Goal: Task Accomplishment & Management: Manage account settings

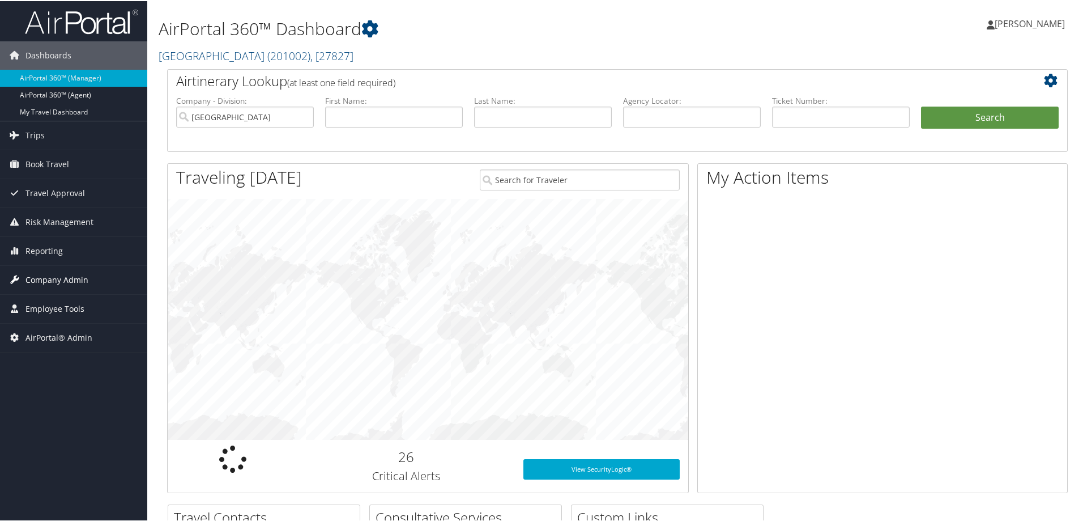
click at [48, 279] on span "Company Admin" at bounding box center [56, 279] width 63 height 28
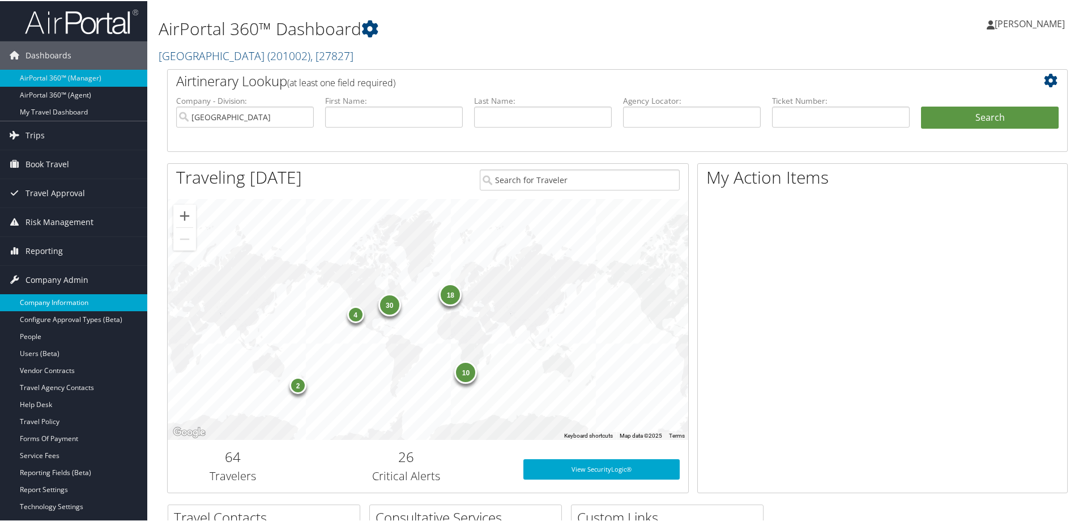
click at [48, 304] on link "Company Information" at bounding box center [73, 301] width 147 height 17
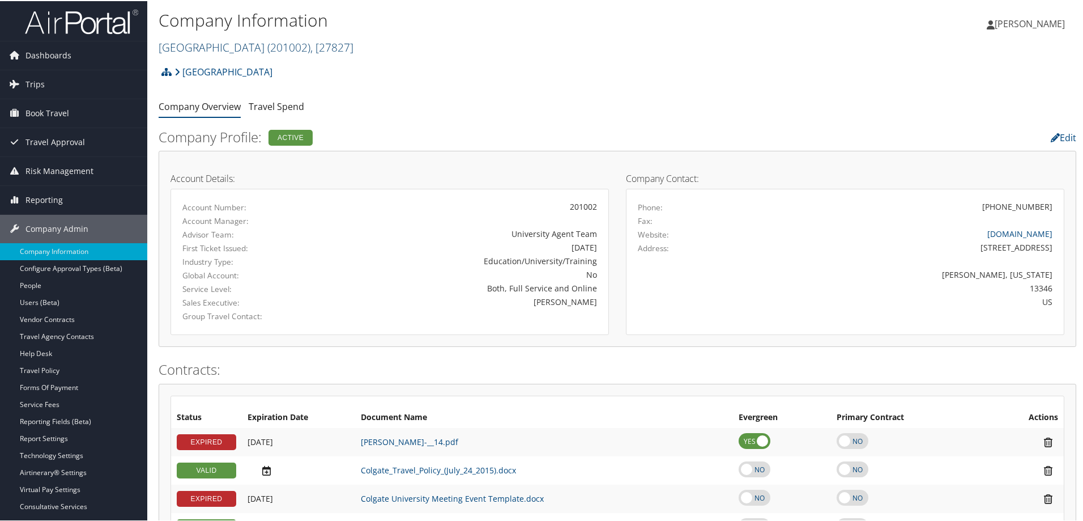
click at [206, 45] on link "Colgate University ( 201002 ) , [ 27827 ]" at bounding box center [256, 46] width 195 height 15
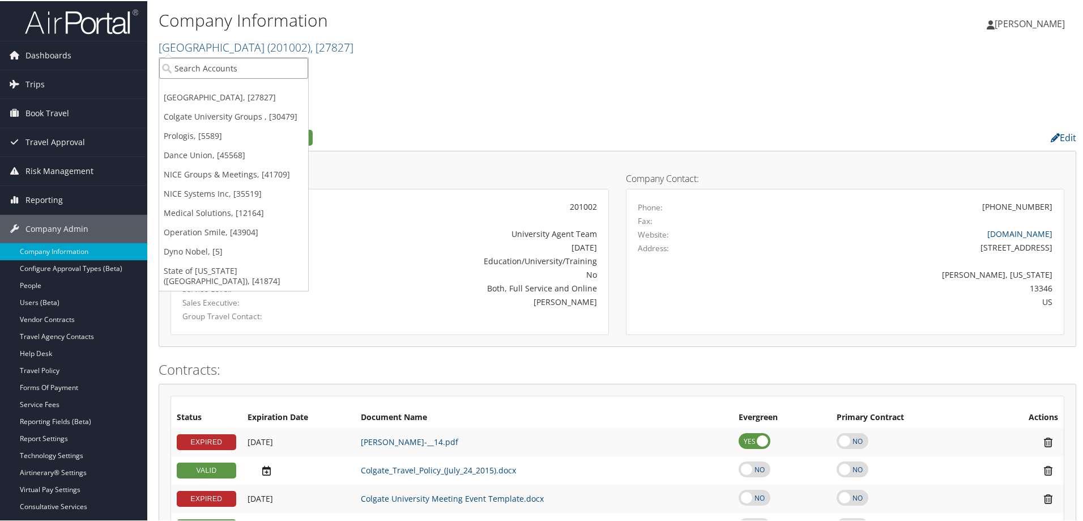
click at [202, 66] on input "search" at bounding box center [233, 67] width 149 height 21
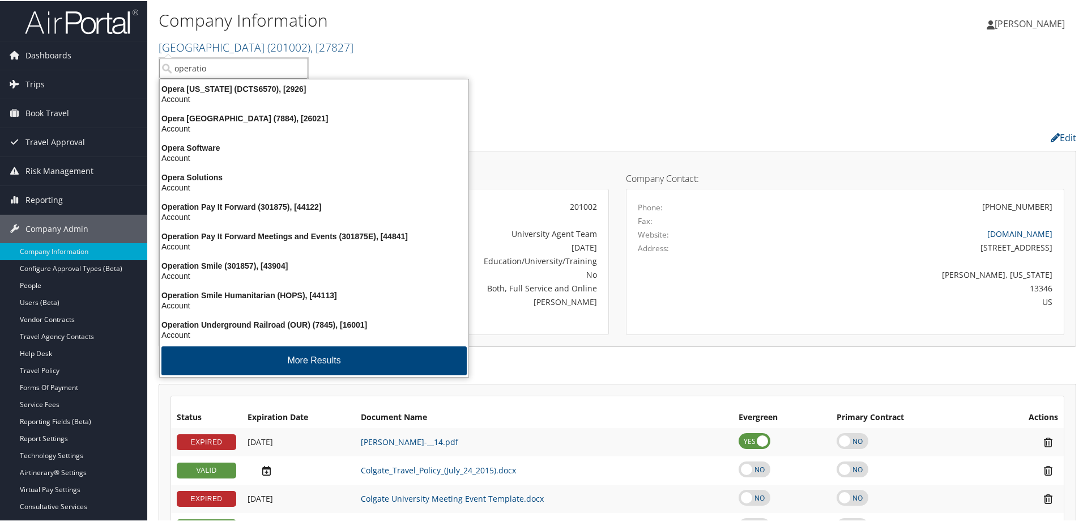
type input "operation"
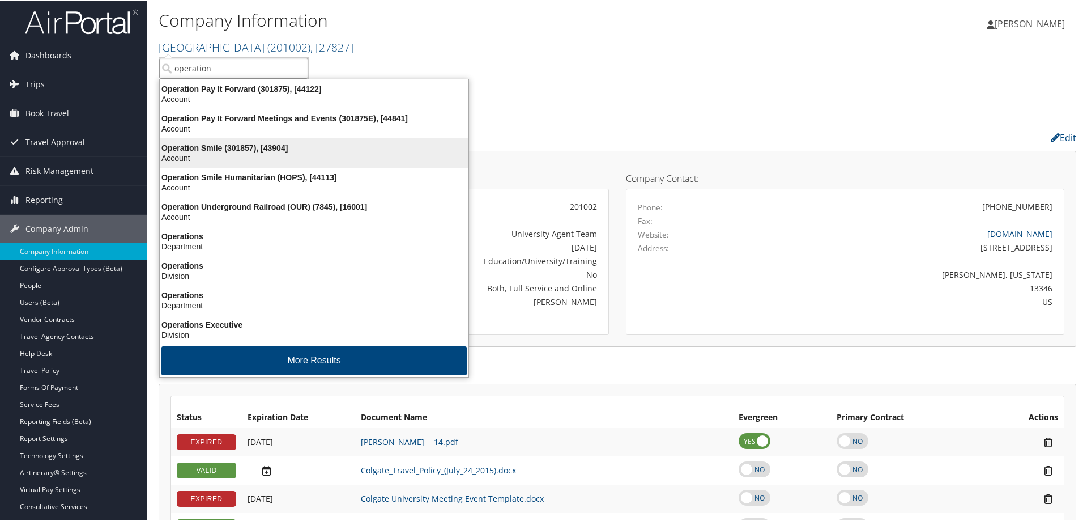
click at [201, 146] on div "Operation Smile (301857), [43904]" at bounding box center [314, 147] width 322 height 10
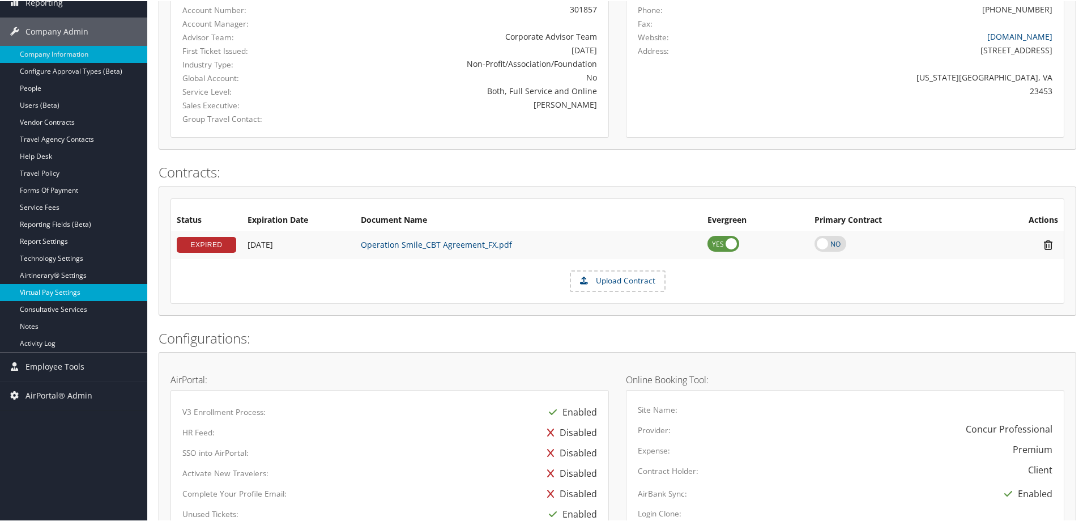
scroll to position [170, 0]
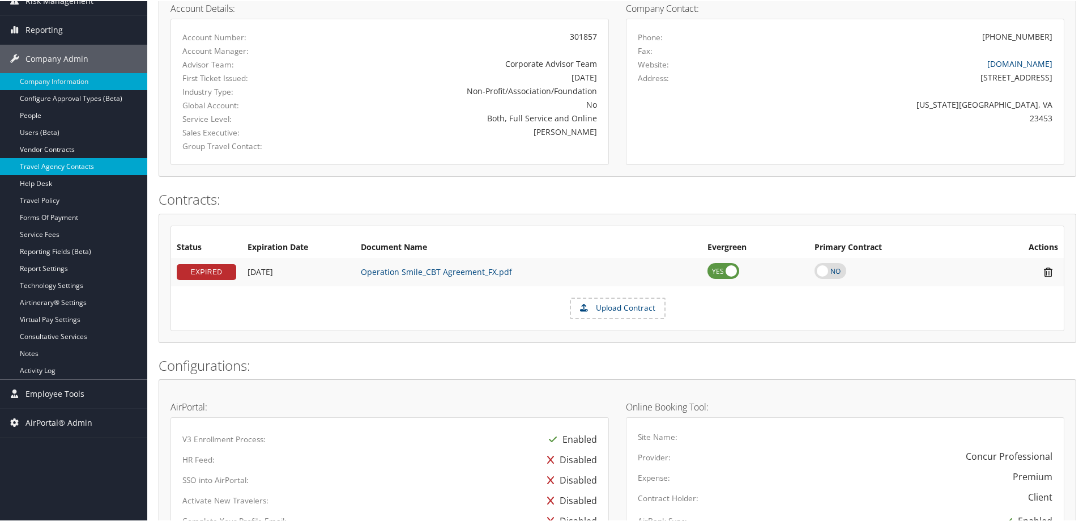
click at [41, 166] on link "Travel Agency Contacts" at bounding box center [73, 165] width 147 height 17
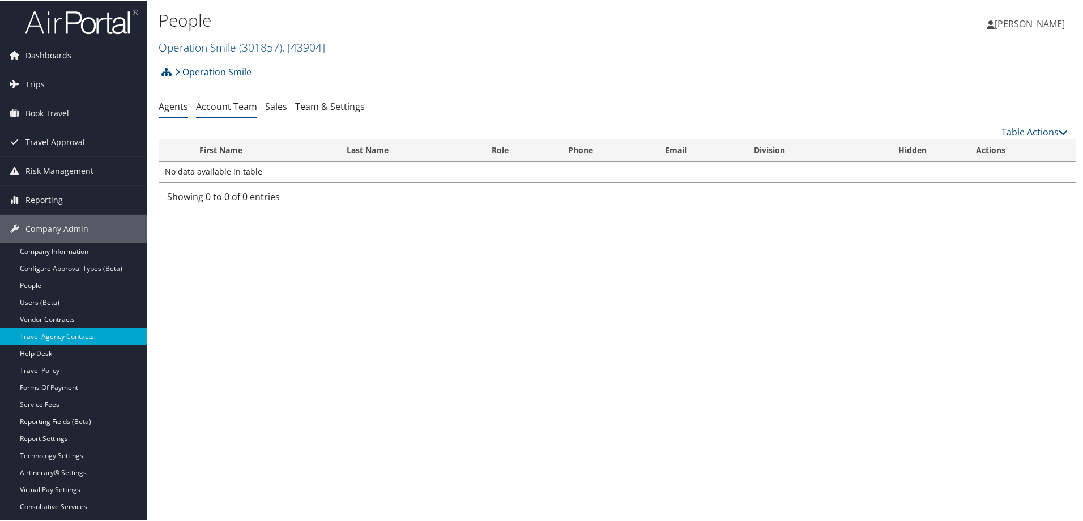
click at [234, 106] on link "Account Team" at bounding box center [226, 105] width 61 height 12
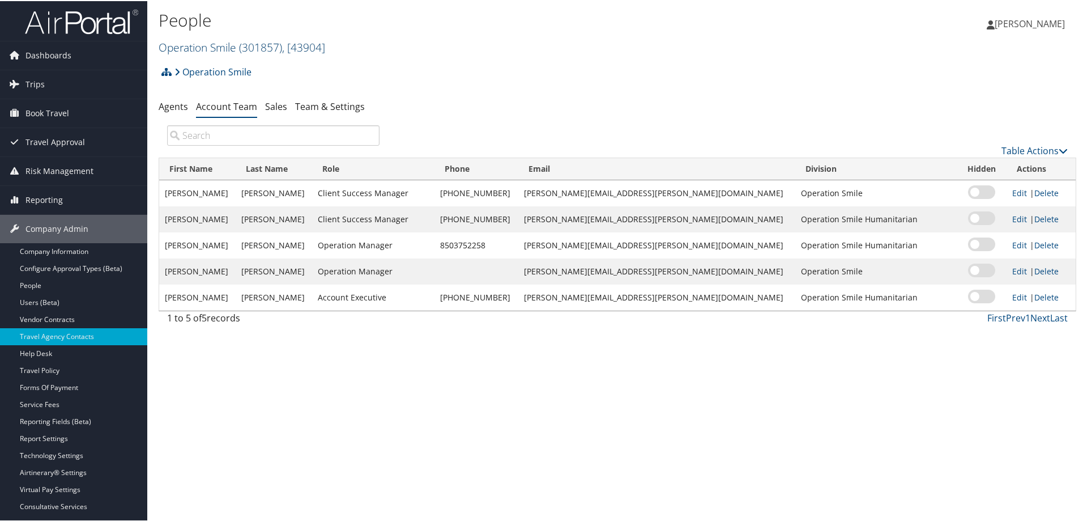
click at [195, 44] on link "Operation Smile ( 301857 ) , [ 43904 ]" at bounding box center [242, 46] width 167 height 15
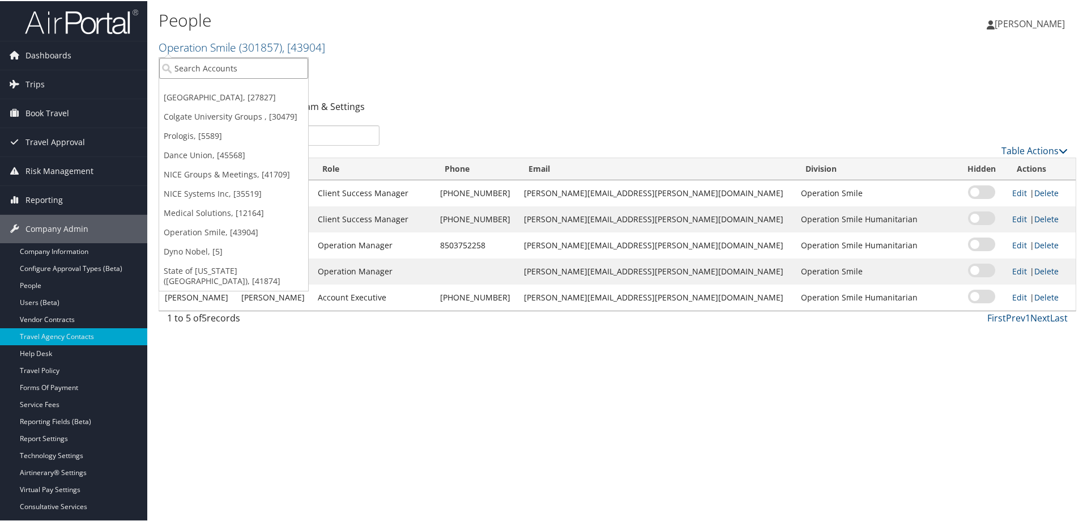
click at [199, 70] on input "search" at bounding box center [233, 67] width 149 height 21
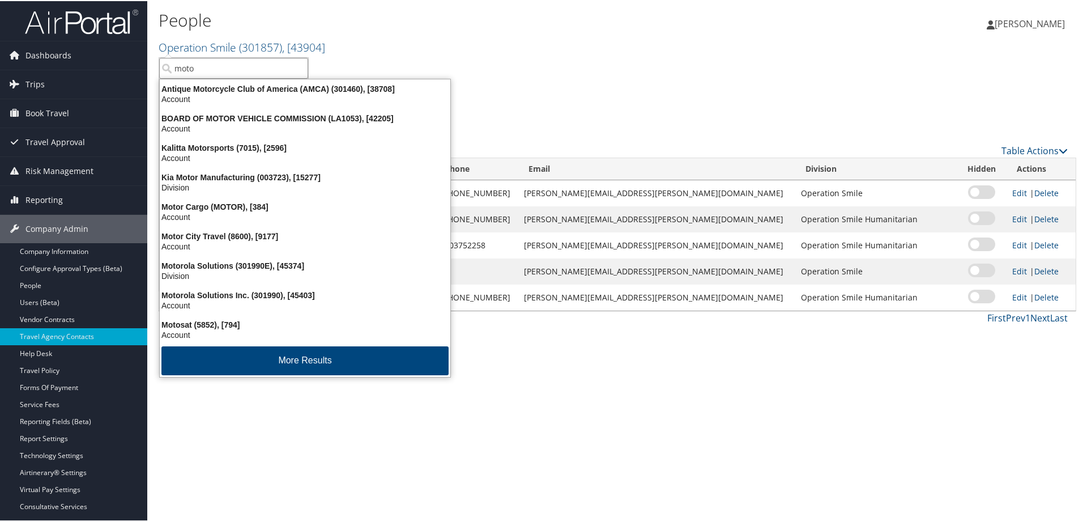
type input "motor"
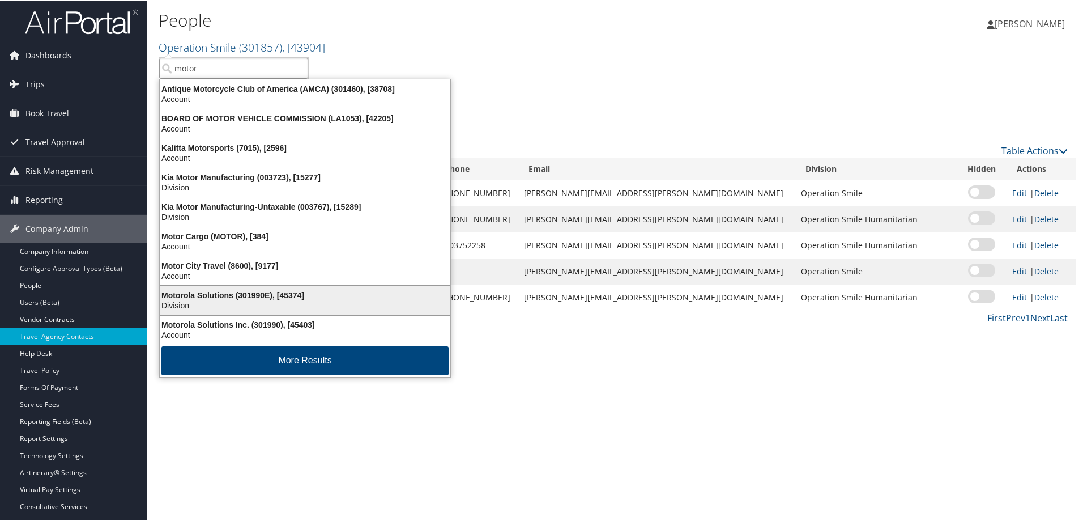
click at [205, 299] on div "Motorola Solutions (301990E), [45374]" at bounding box center [305, 294] width 304 height 10
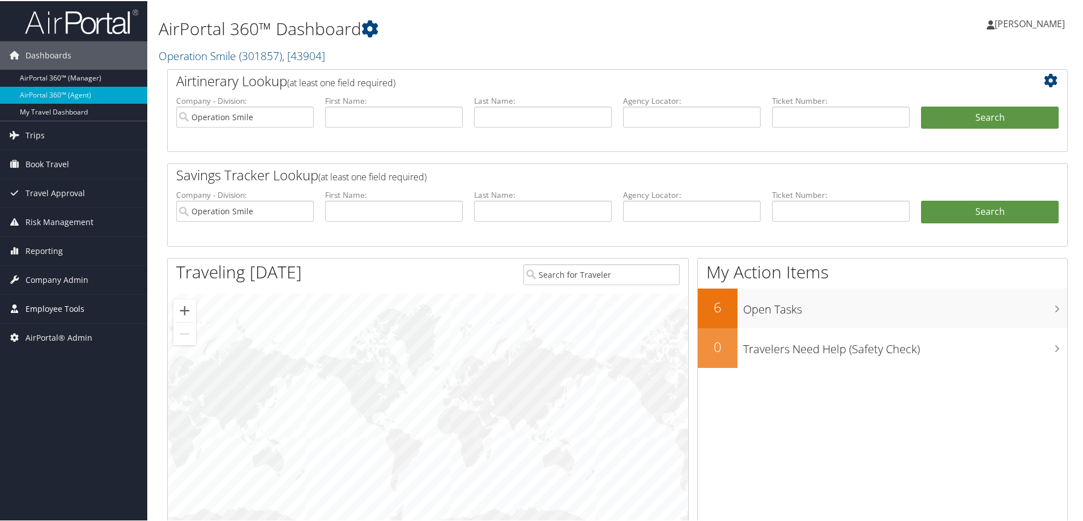
click at [49, 307] on span "Employee Tools" at bounding box center [54, 307] width 59 height 28
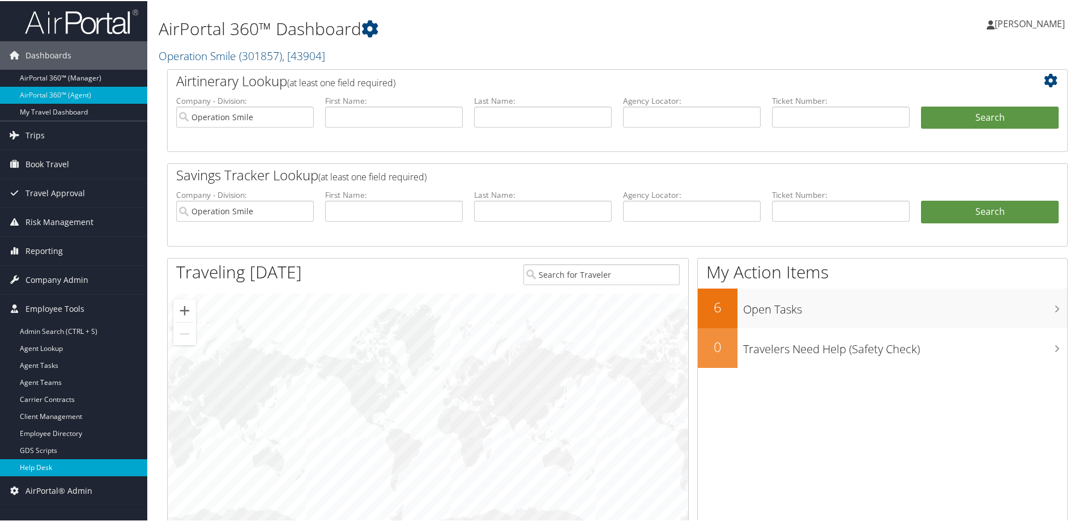
click at [39, 465] on link "Help Desk" at bounding box center [73, 466] width 147 height 17
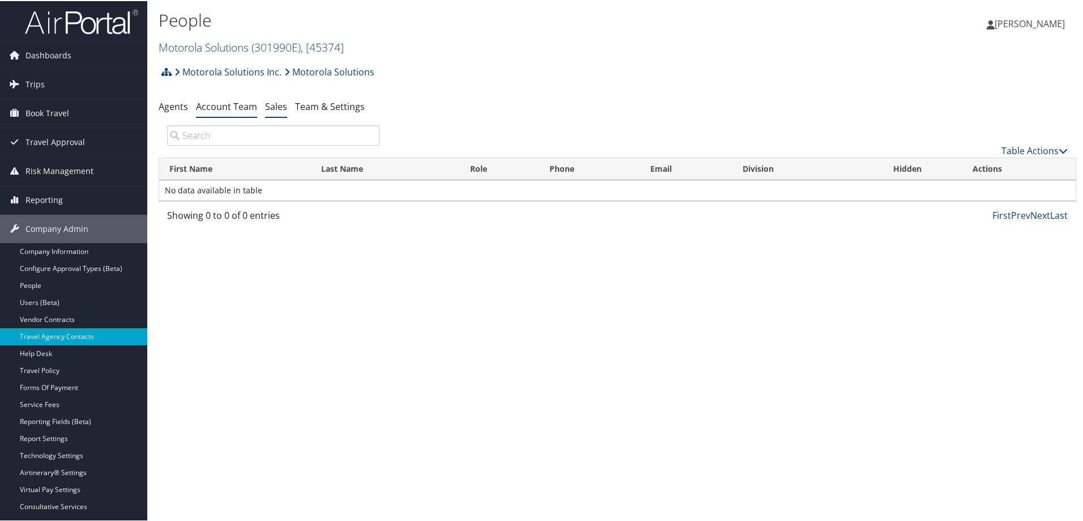
click at [274, 105] on link "Sales" at bounding box center [276, 105] width 22 height 12
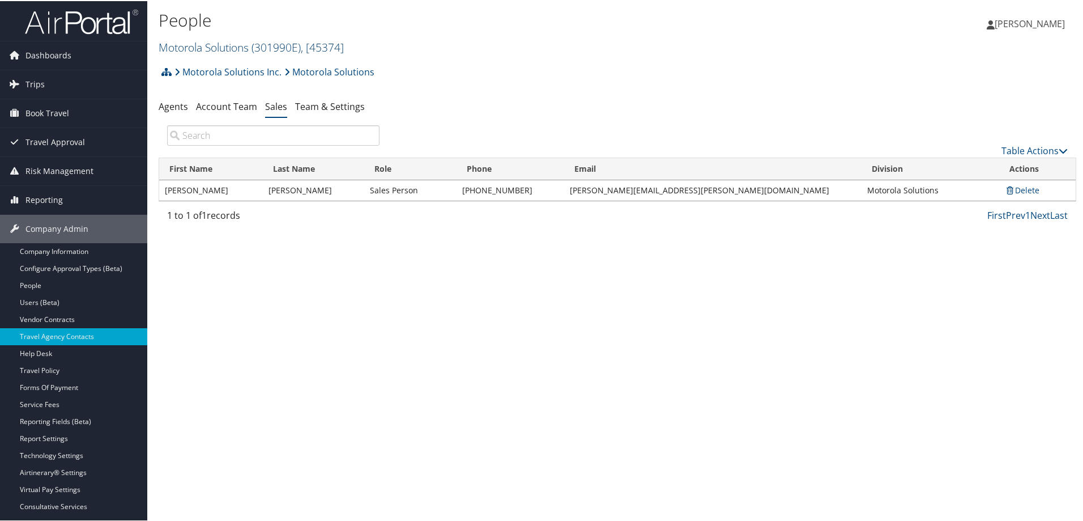
click at [215, 47] on link "Motorola Solutions ( 301990E ) , [ 45374 ]" at bounding box center [251, 46] width 185 height 15
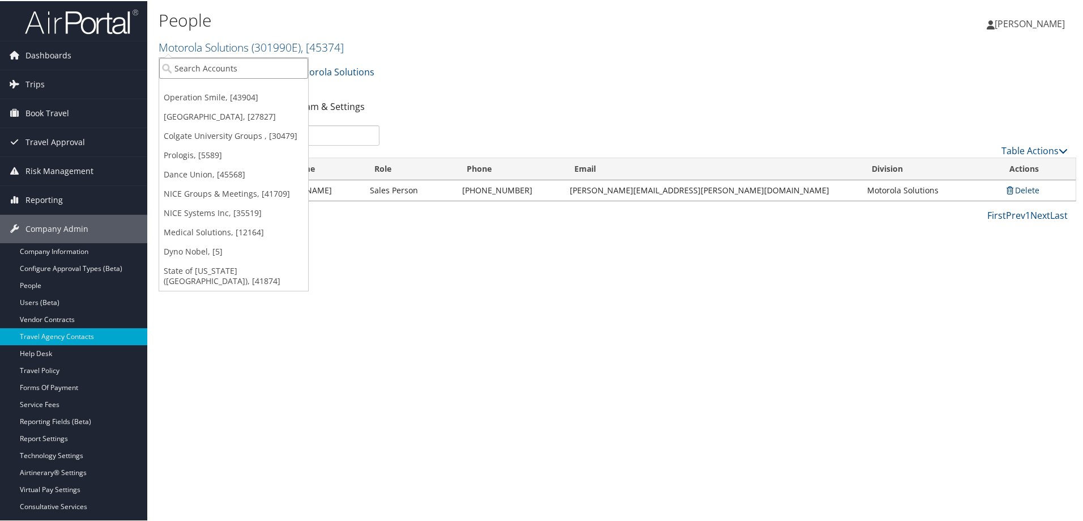
click at [219, 67] on input "search" at bounding box center [233, 67] width 149 height 21
type input "301990"
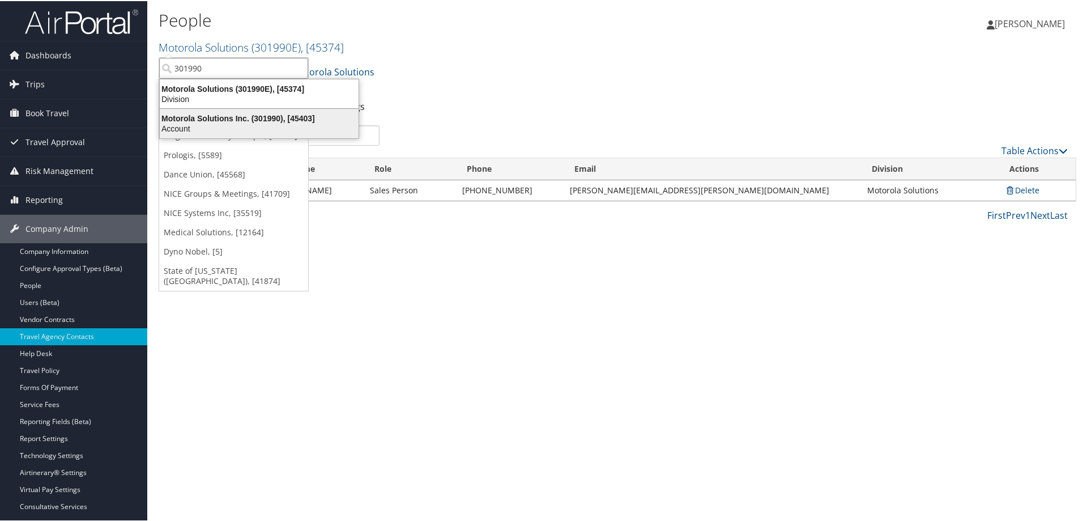
click at [205, 124] on div "Account" at bounding box center [259, 127] width 212 height 10
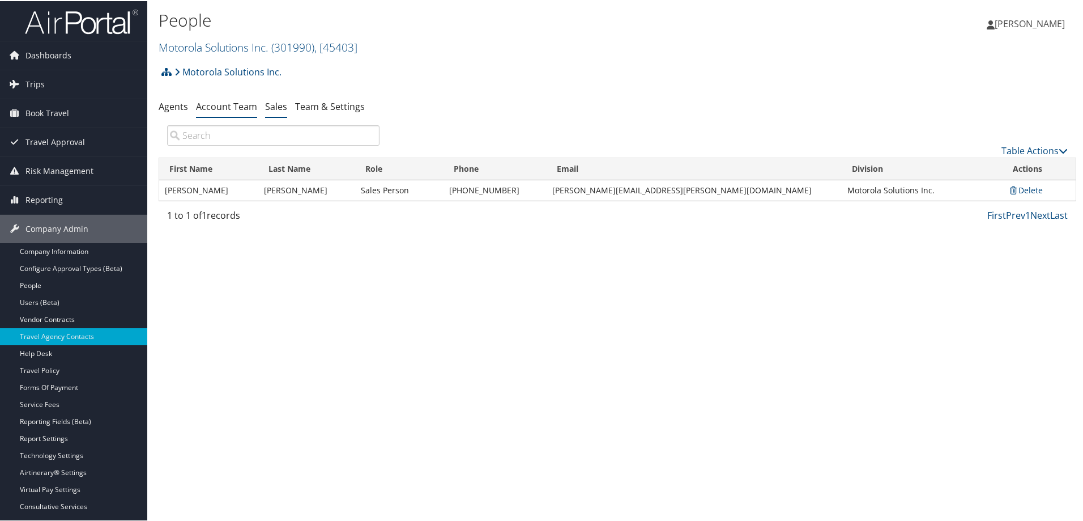
click at [225, 106] on link "Account Team" at bounding box center [226, 105] width 61 height 12
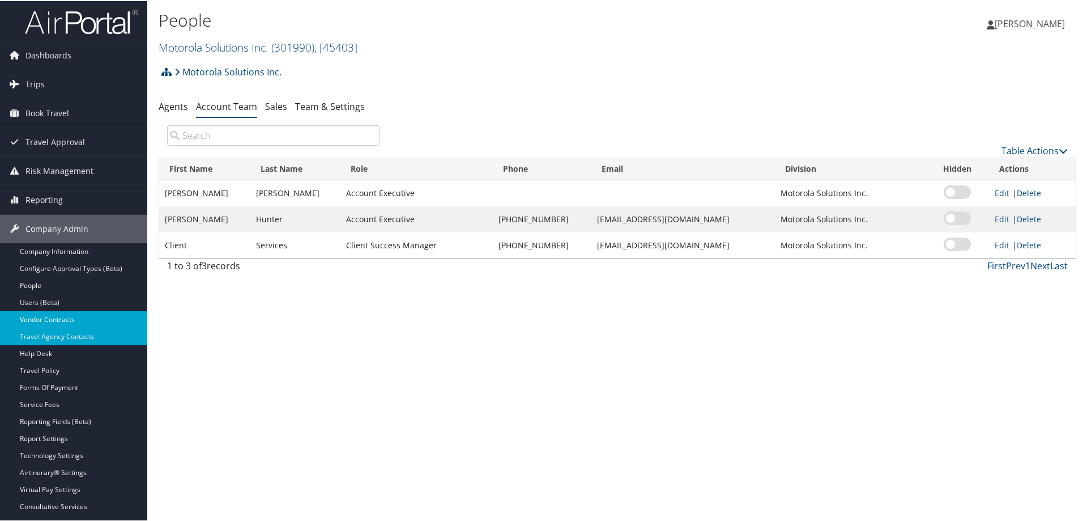
click at [41, 319] on link "Vendor Contracts" at bounding box center [73, 318] width 147 height 17
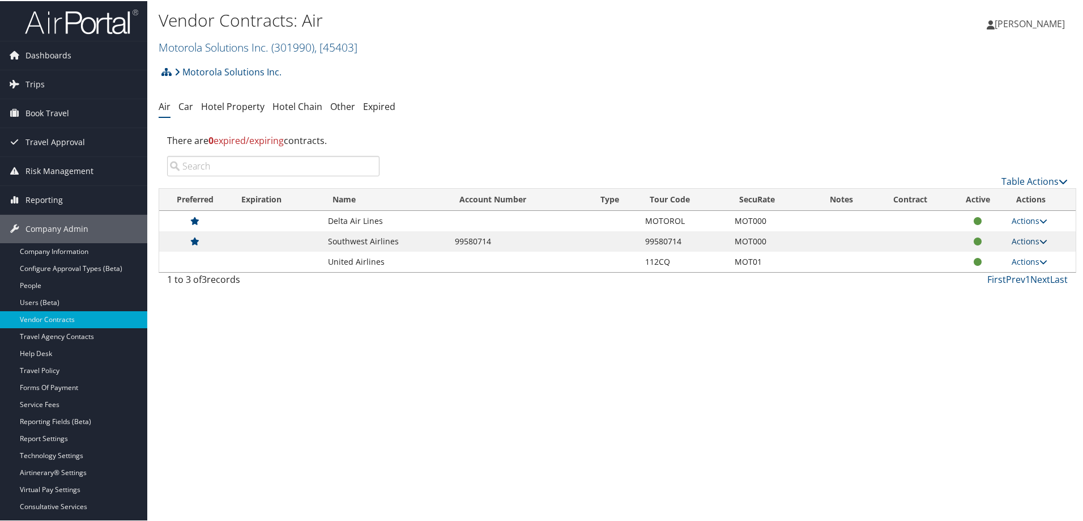
click at [1019, 239] on link "Actions" at bounding box center [1030, 240] width 36 height 11
click at [989, 273] on link "Edit Contract" at bounding box center [1002, 275] width 75 height 19
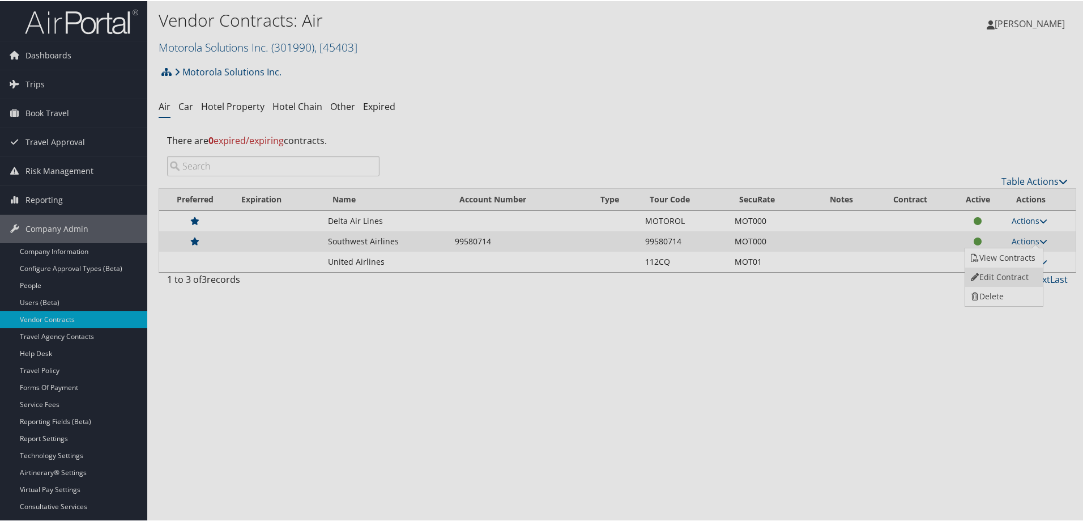
select select "[object Object]"
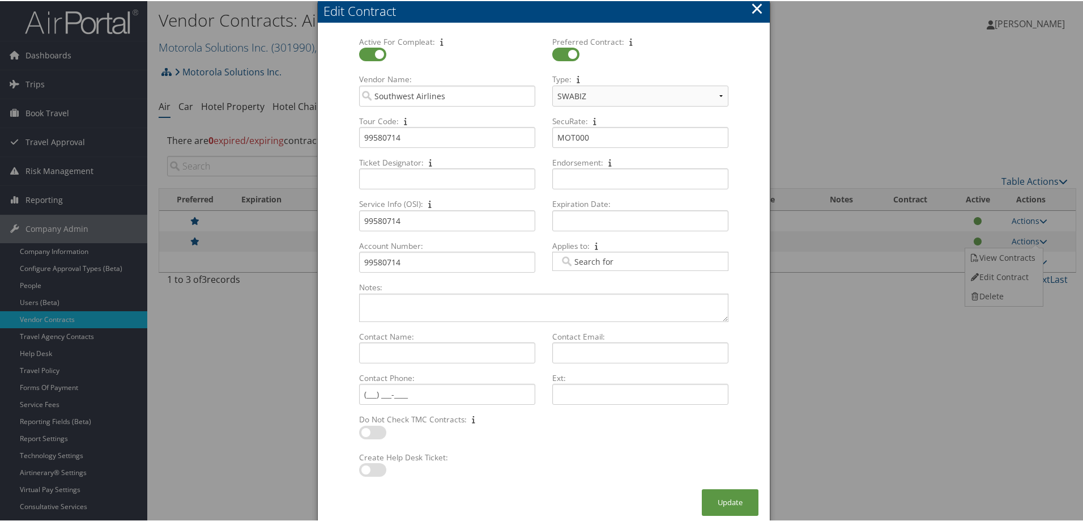
click at [752, 7] on button "×" at bounding box center [757, 7] width 13 height 23
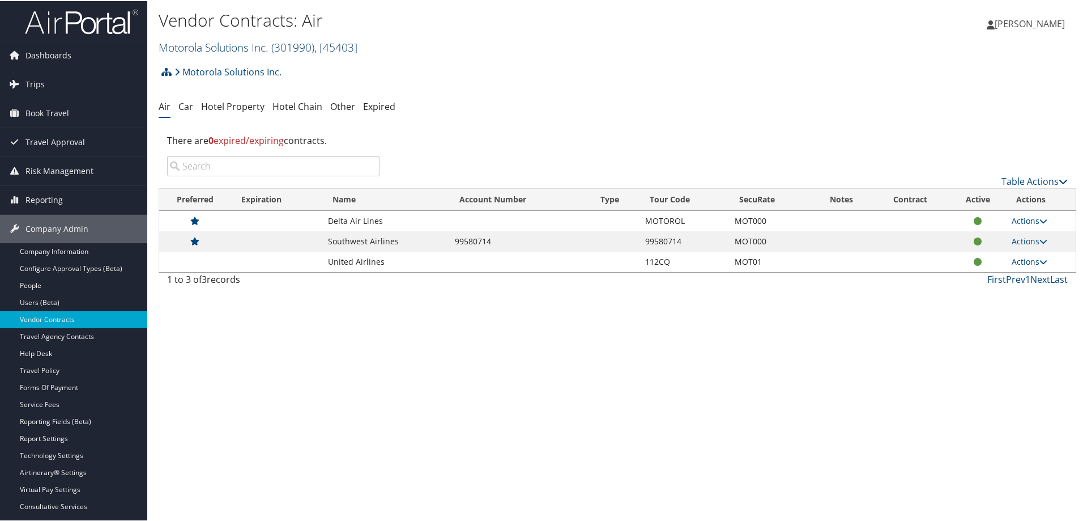
click at [246, 45] on link "Motorola Solutions Inc. ( 301990 ) , [ 45403 ]" at bounding box center [258, 46] width 199 height 15
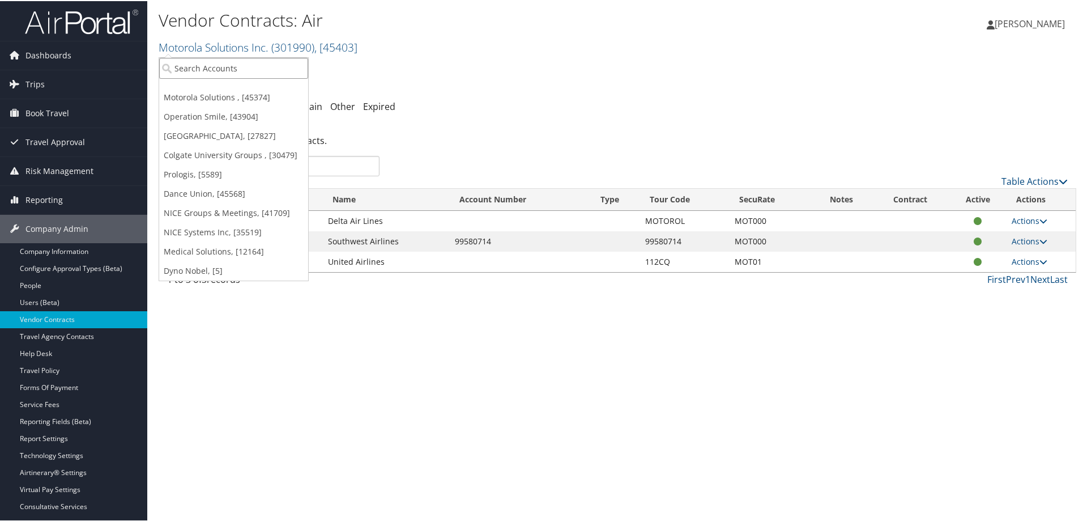
click at [241, 63] on input "search" at bounding box center [233, 67] width 149 height 21
type input "301990e"
click at [244, 93] on div "Division" at bounding box center [252, 98] width 198 height 10
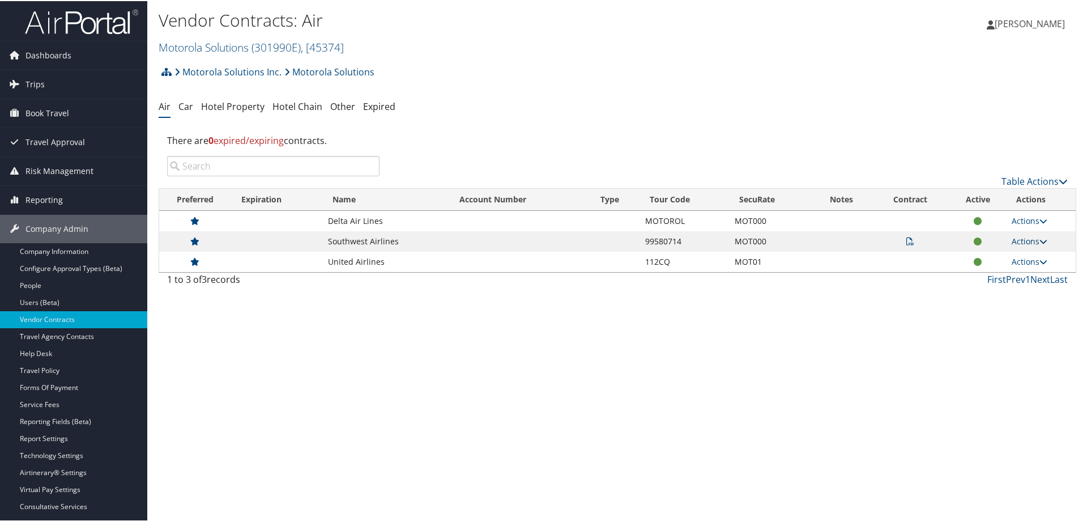
click at [1016, 242] on link "Actions" at bounding box center [1030, 240] width 36 height 11
click at [1000, 273] on link "Edit Contract" at bounding box center [1002, 275] width 75 height 19
select select "[object Object]"
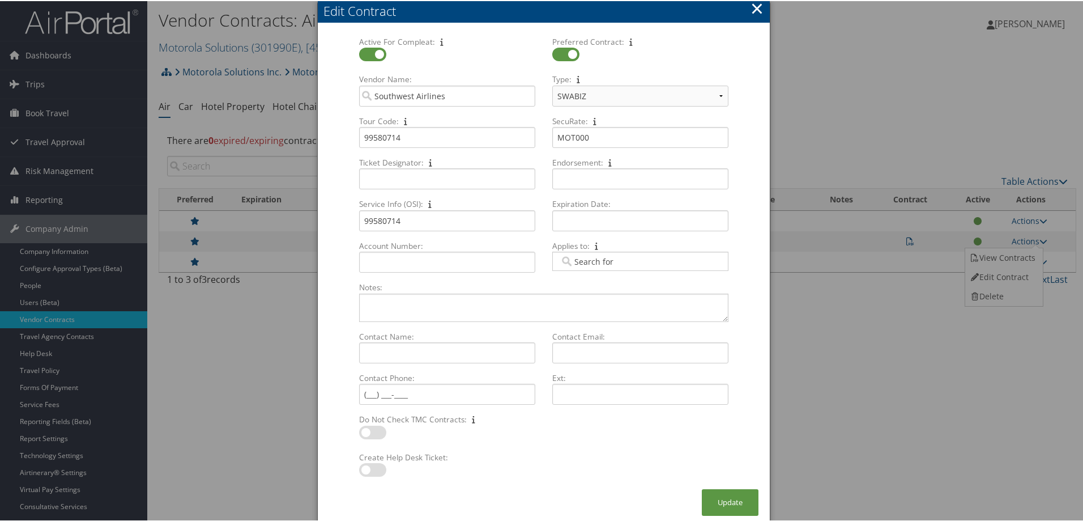
click at [757, 9] on button "×" at bounding box center [757, 7] width 13 height 23
